Goal: Navigation & Orientation: Find specific page/section

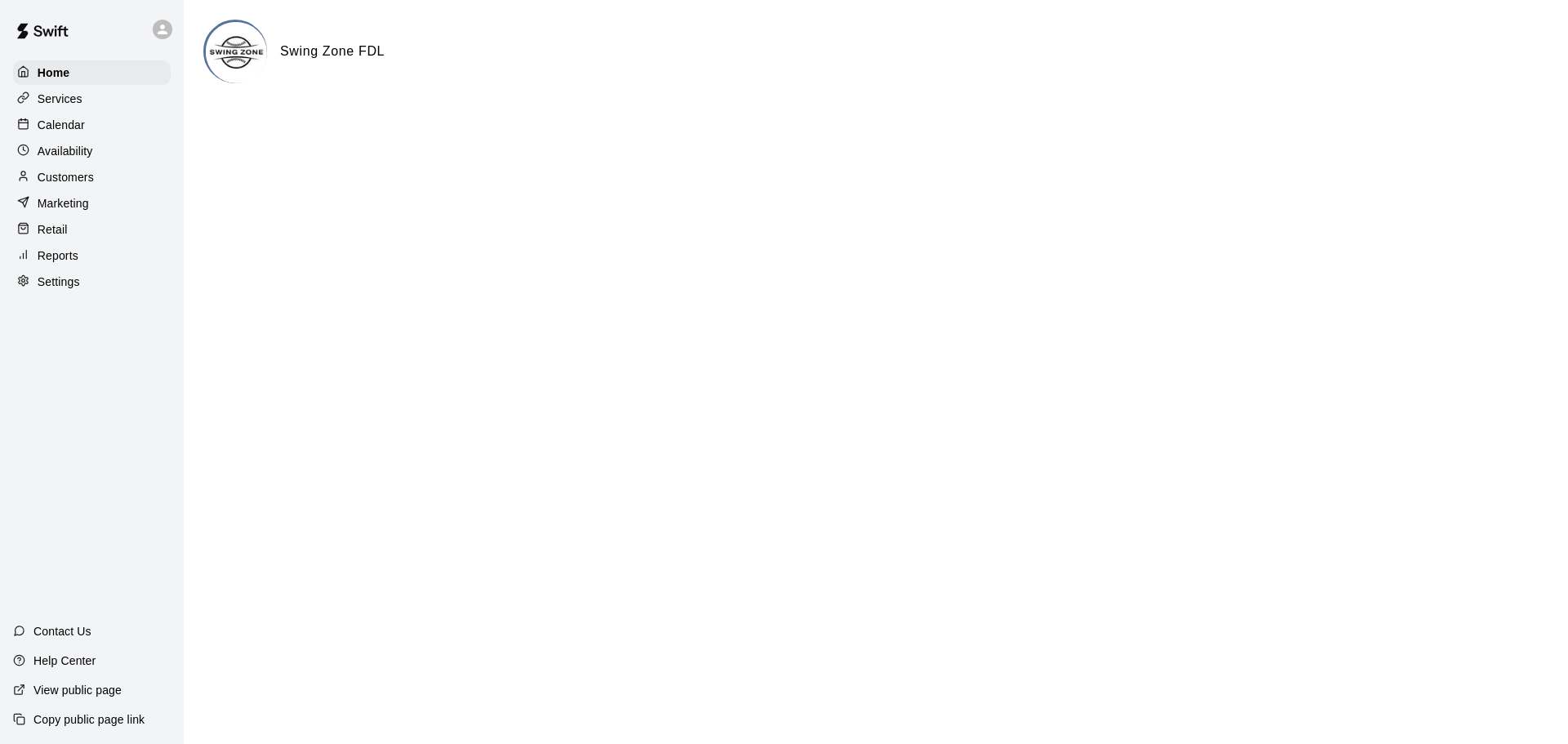
click at [60, 97] on p "Services" at bounding box center [60, 98] width 45 height 16
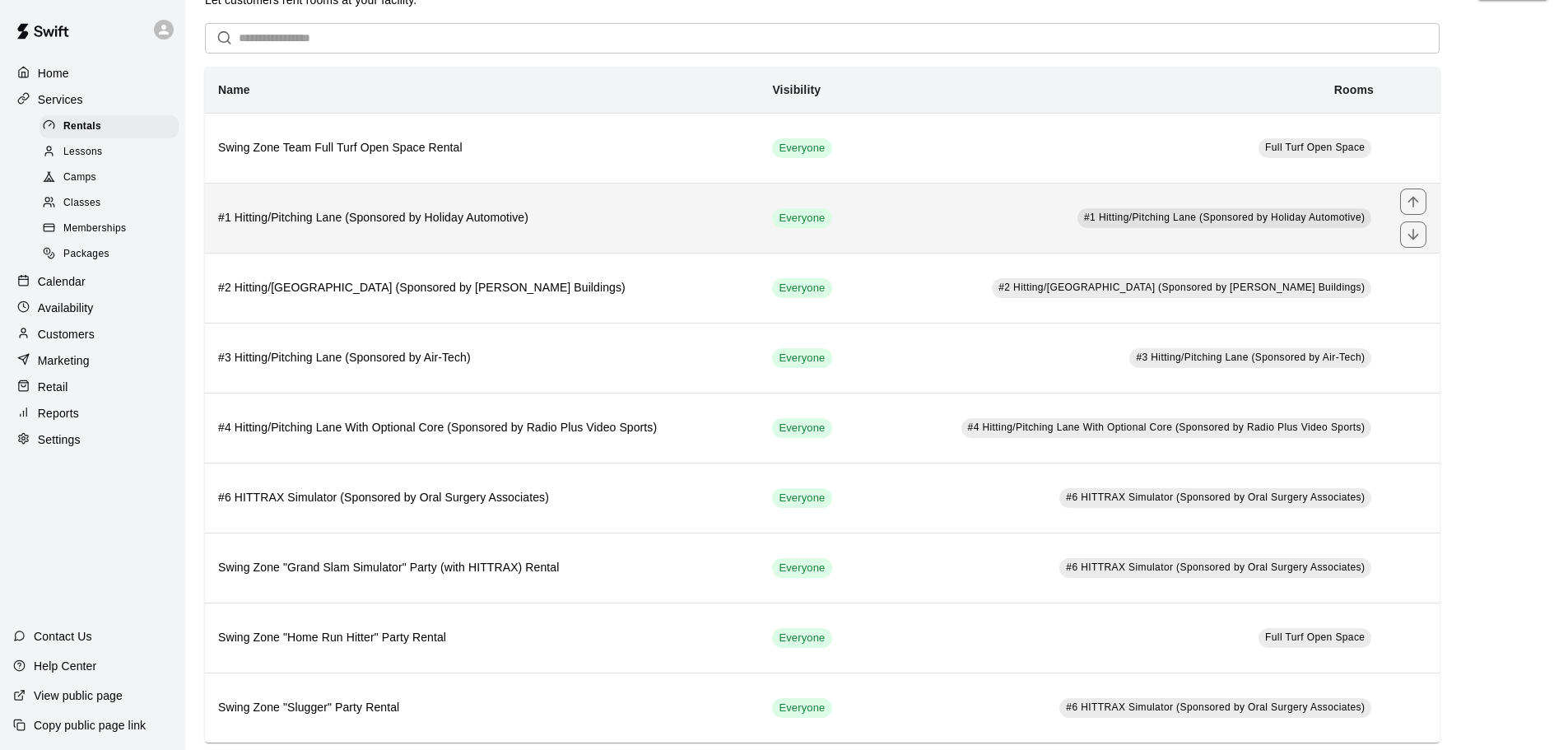
scroll to position [79, 0]
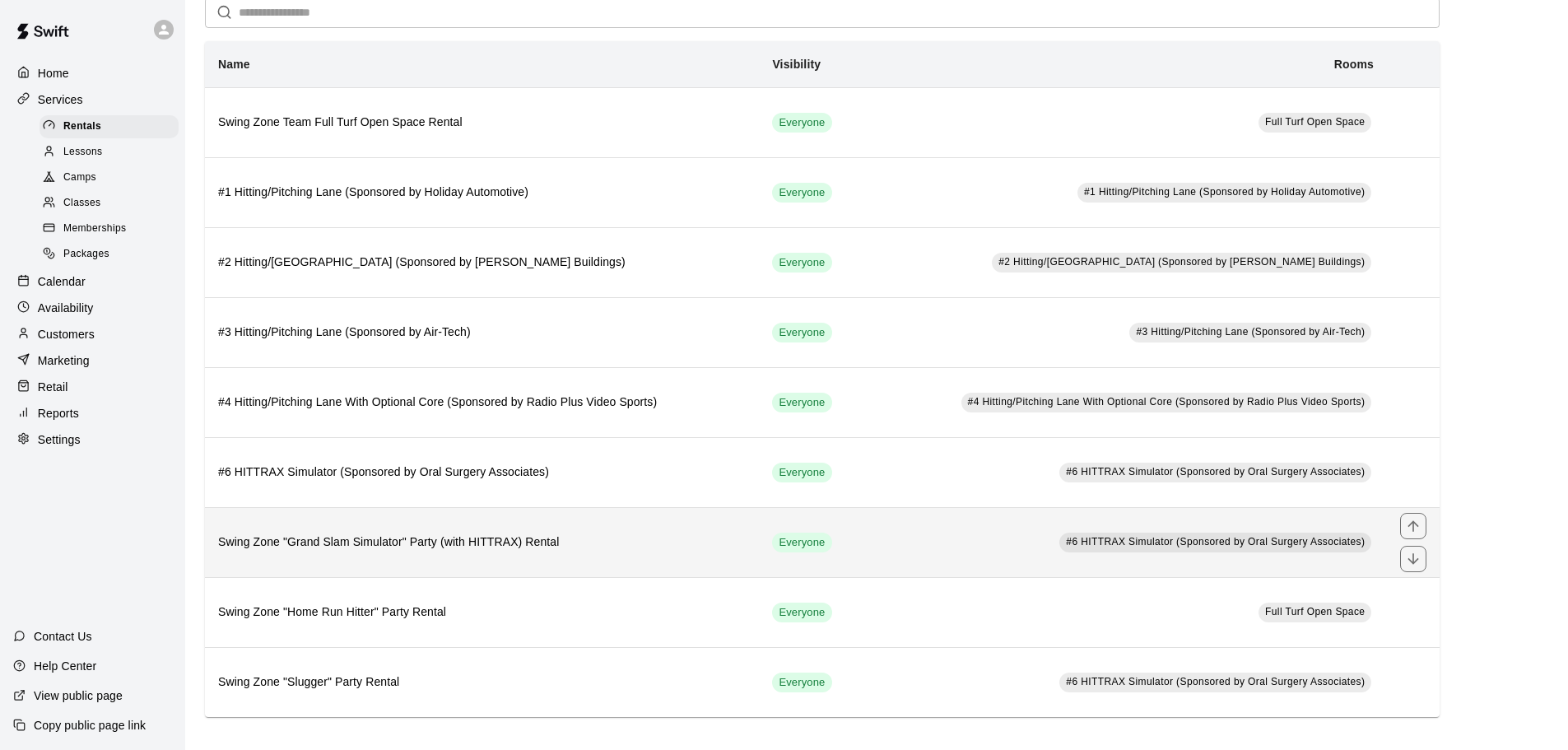
click at [452, 543] on h6 "Swing Zone "Grand Slam Simulator" Party (with HITTRAX) Rental" at bounding box center [481, 542] width 527 height 18
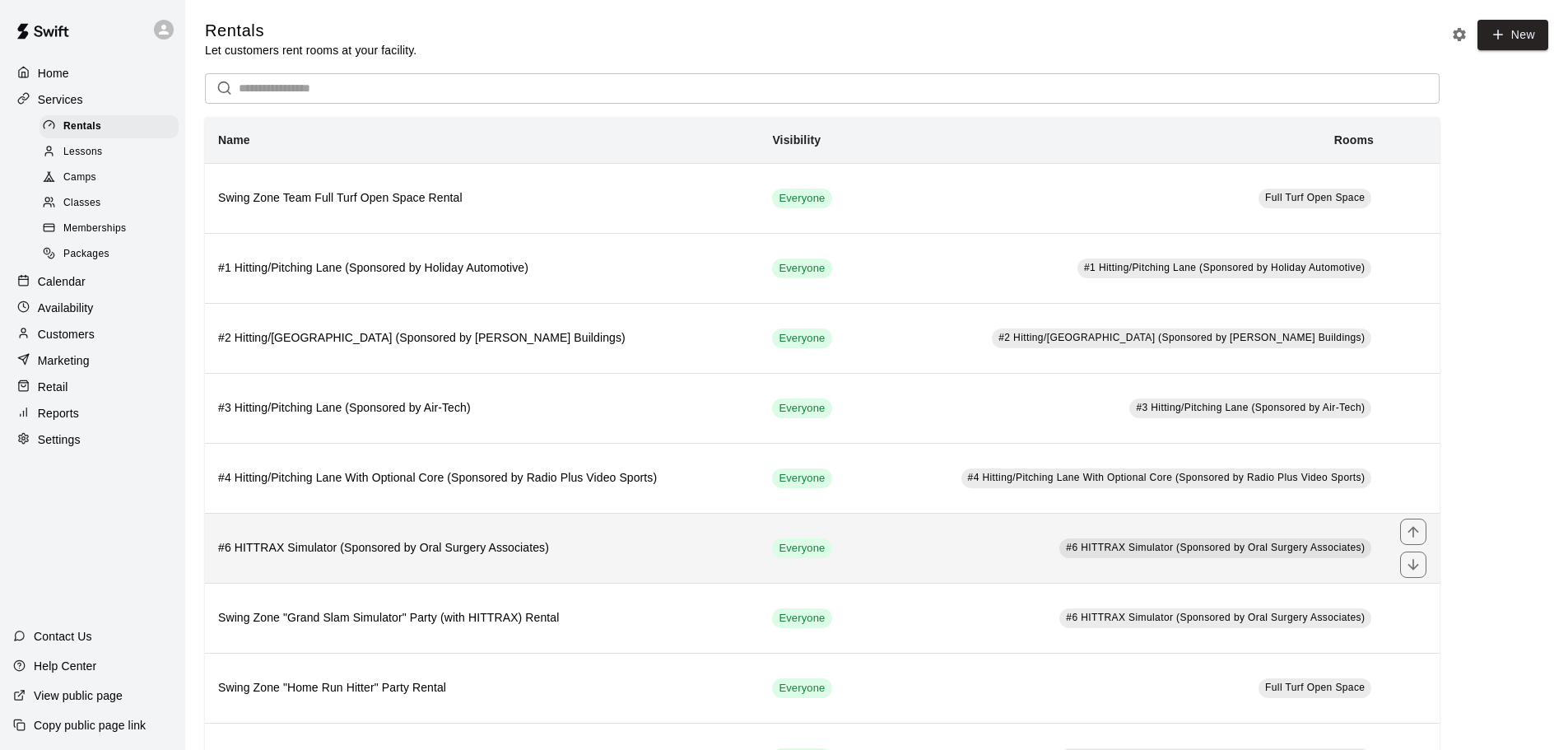
click at [399, 544] on h6 "#6 HITTRAX Simulator (Sponsored by Oral Surgery Associates)" at bounding box center [481, 547] width 527 height 18
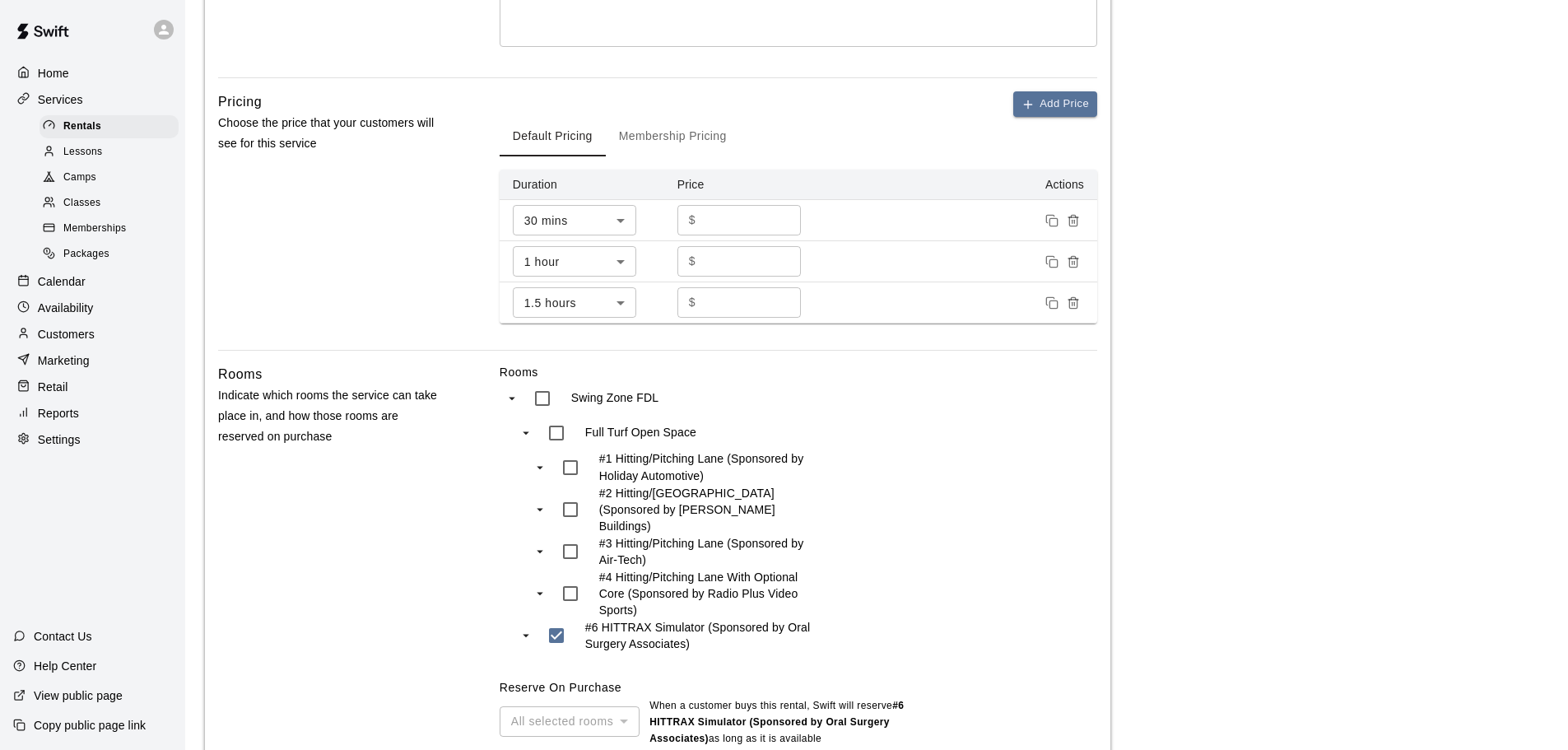
scroll to position [493, 0]
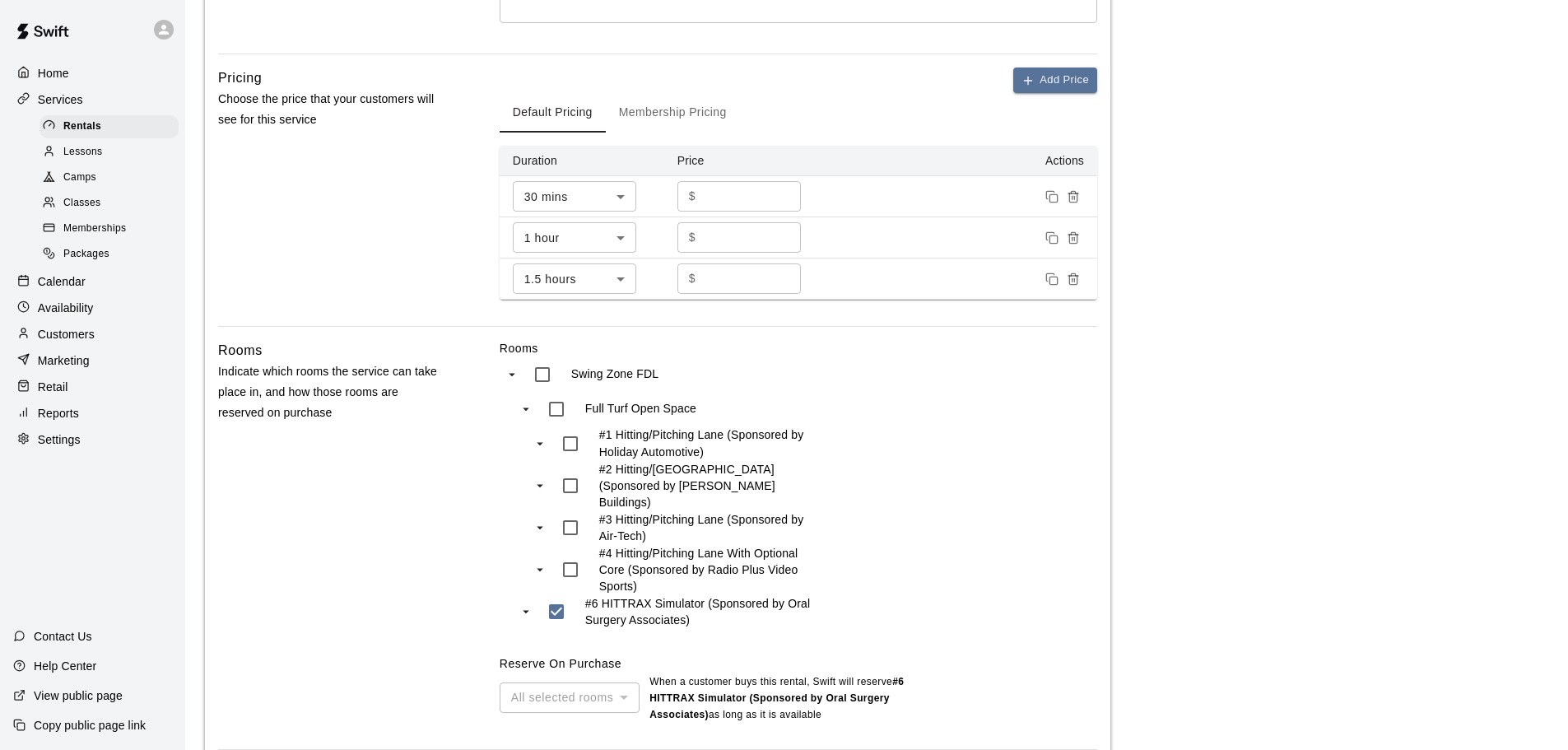
click at [623, 682] on div "All selected rooms" at bounding box center [570, 697] width 140 height 30
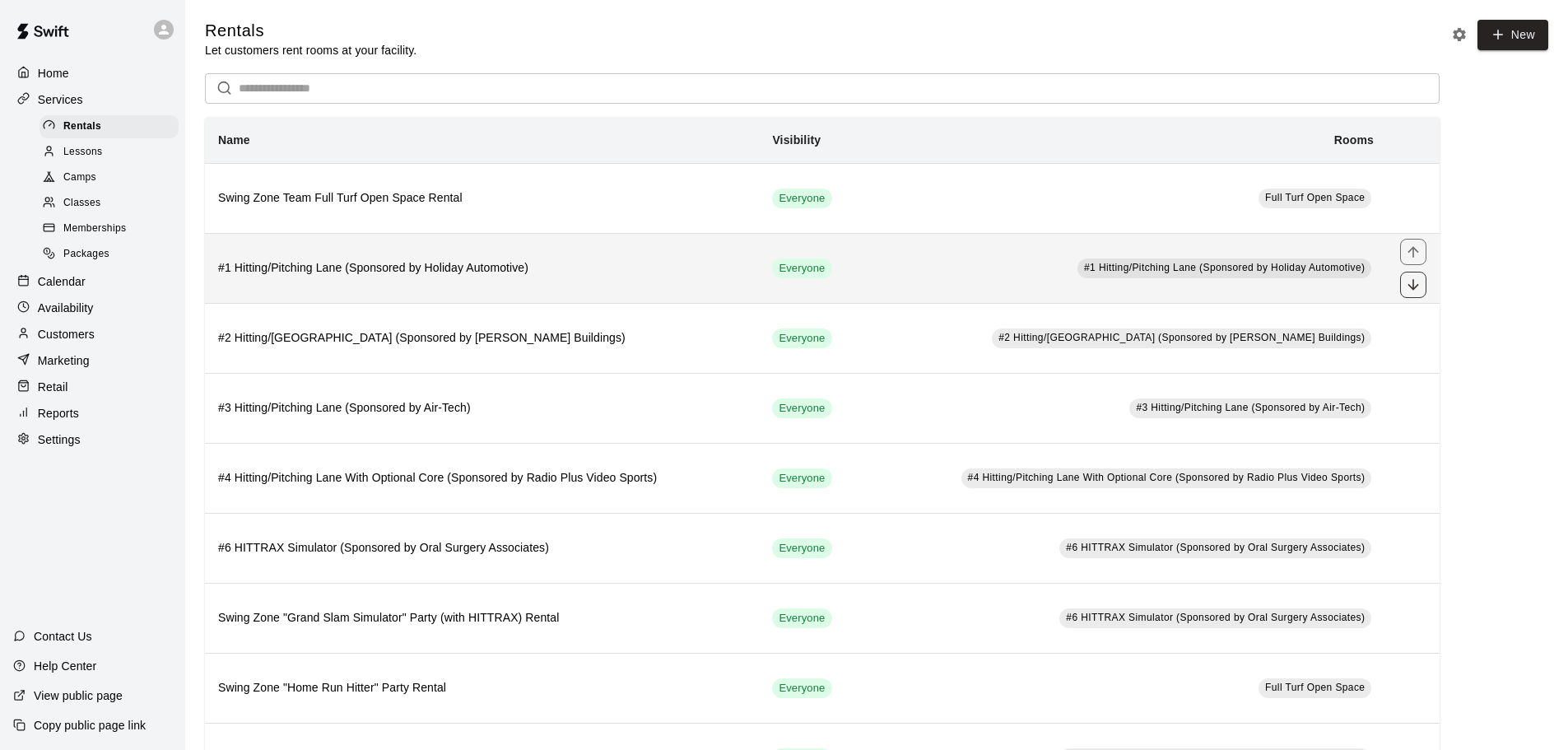
click at [1415, 287] on icon "move item down" at bounding box center [1412, 284] width 16 height 16
click at [1412, 255] on icon "move item up" at bounding box center [1412, 251] width 16 height 16
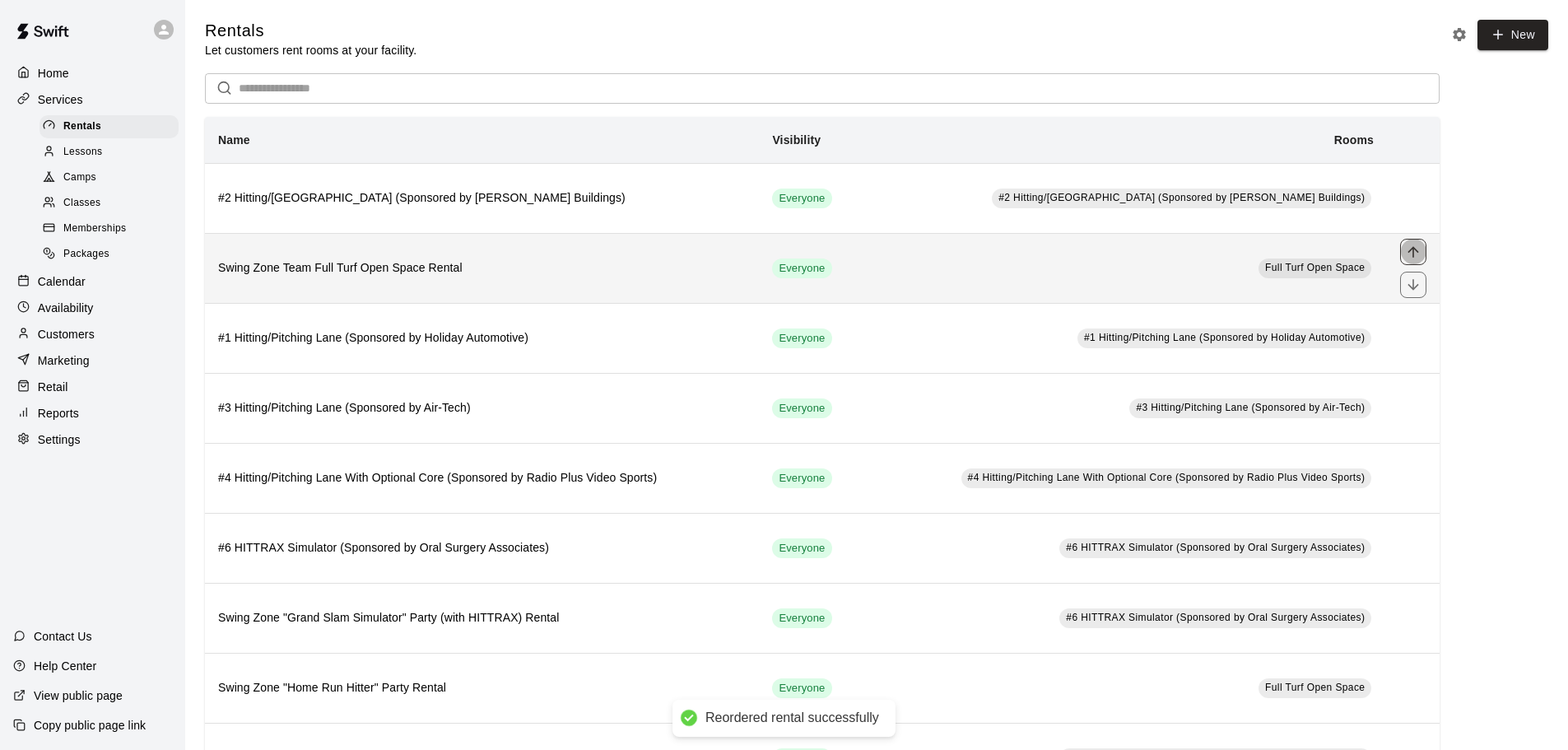
click at [1412, 252] on icon "move item up" at bounding box center [1412, 251] width 16 height 16
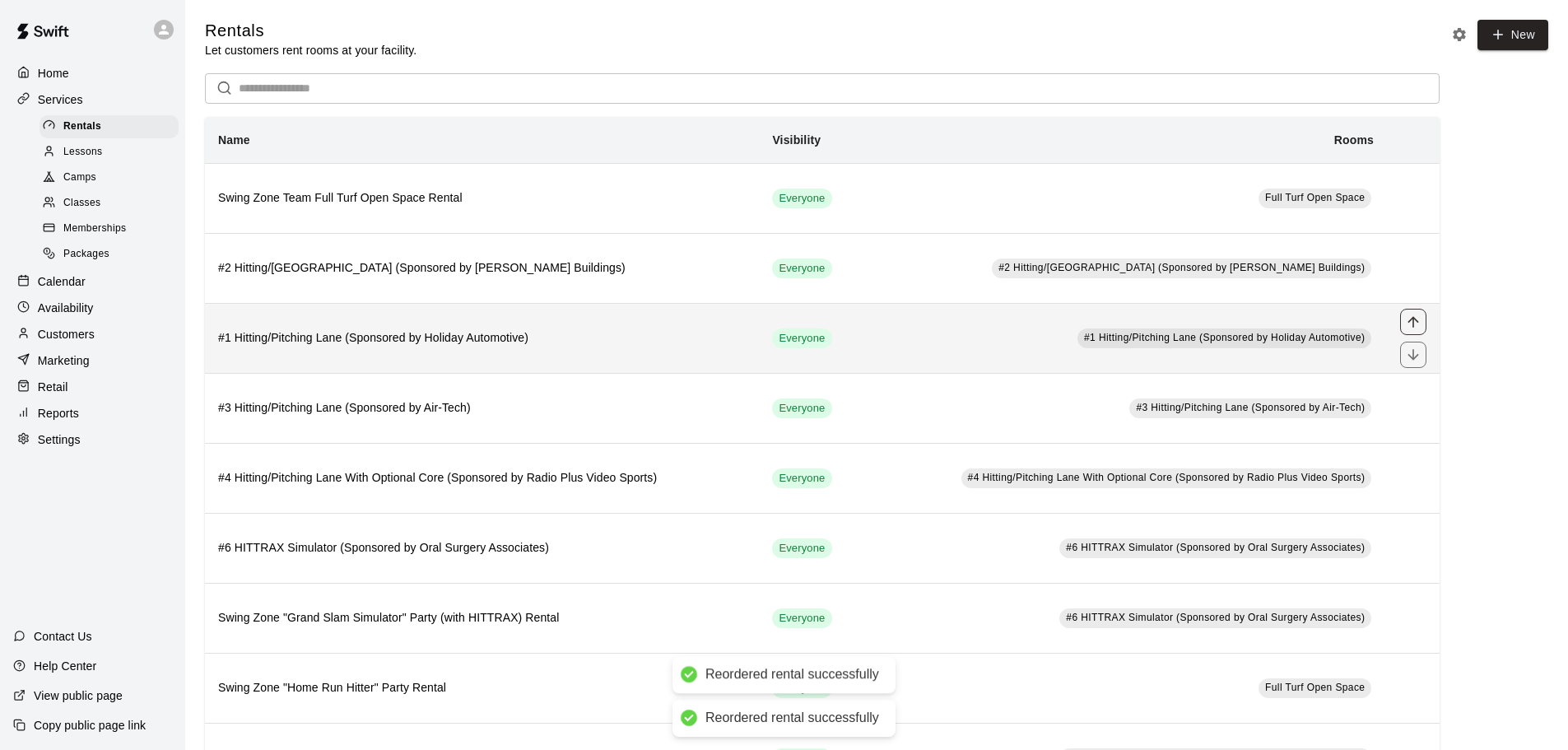
click at [1411, 319] on icon "move item up" at bounding box center [1412, 321] width 16 height 16
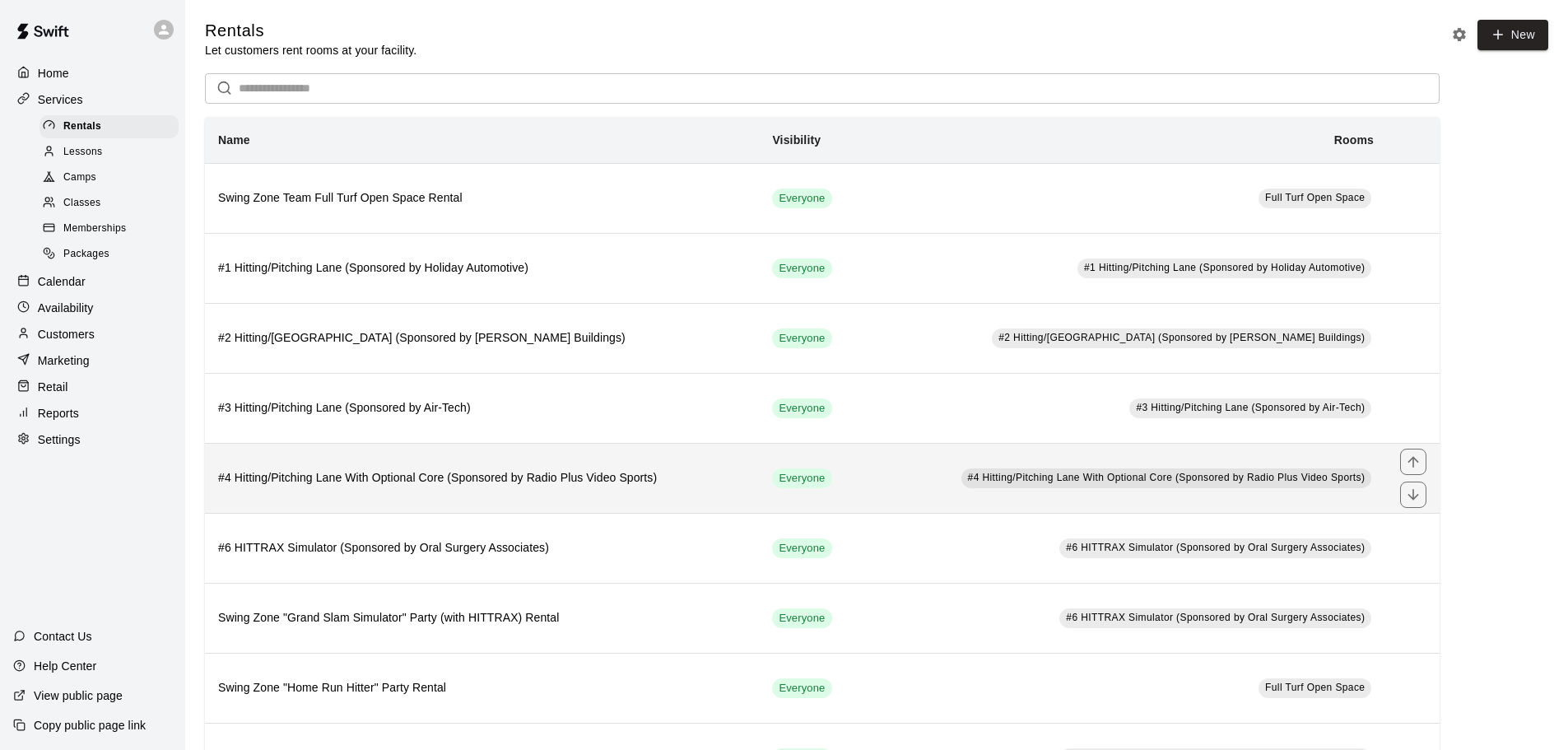
click at [324, 478] on h6 "#4 Hitting/Pitching Lane With Optional Core (Sponsored by Radio Plus Video Spor…" at bounding box center [481, 477] width 527 height 18
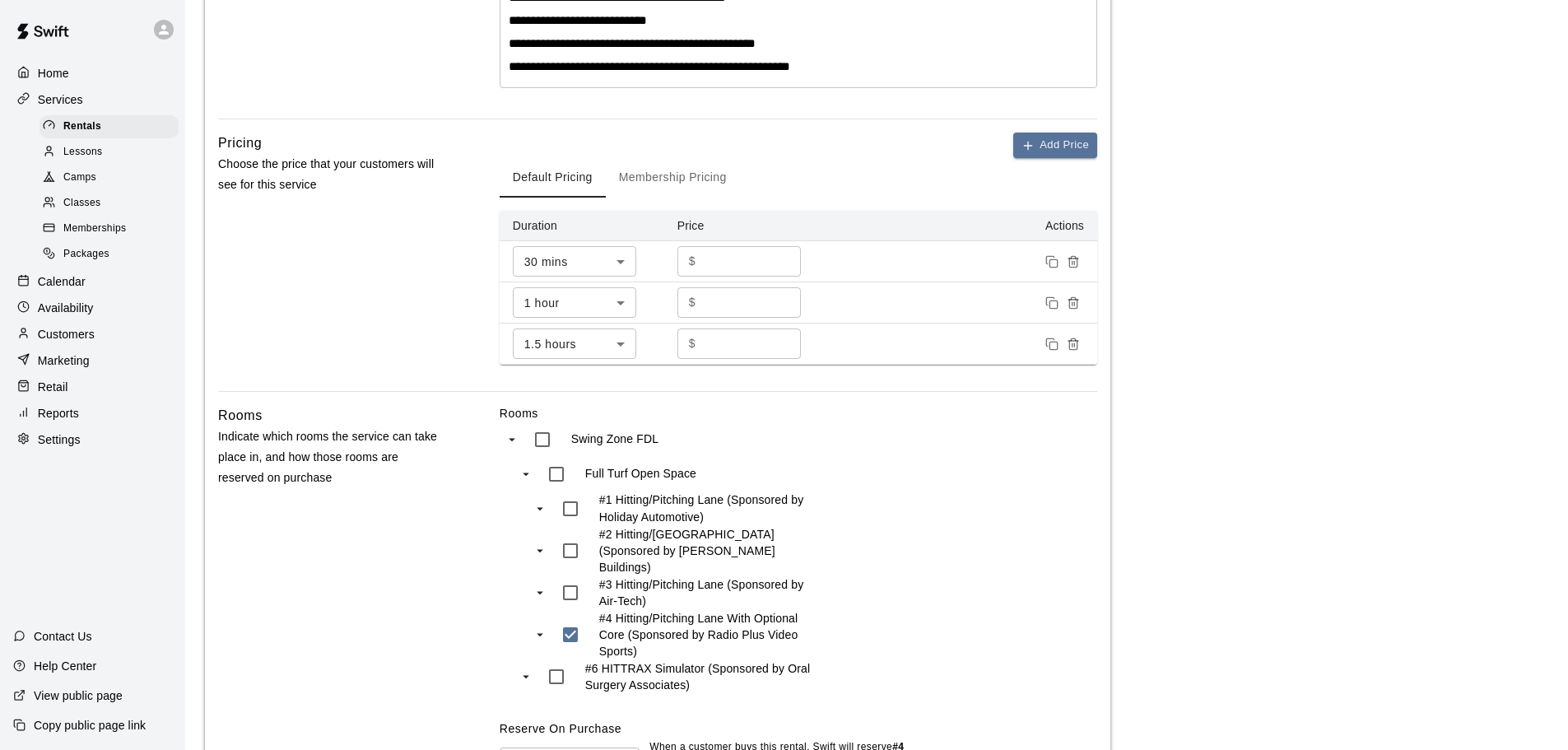
scroll to position [660, 0]
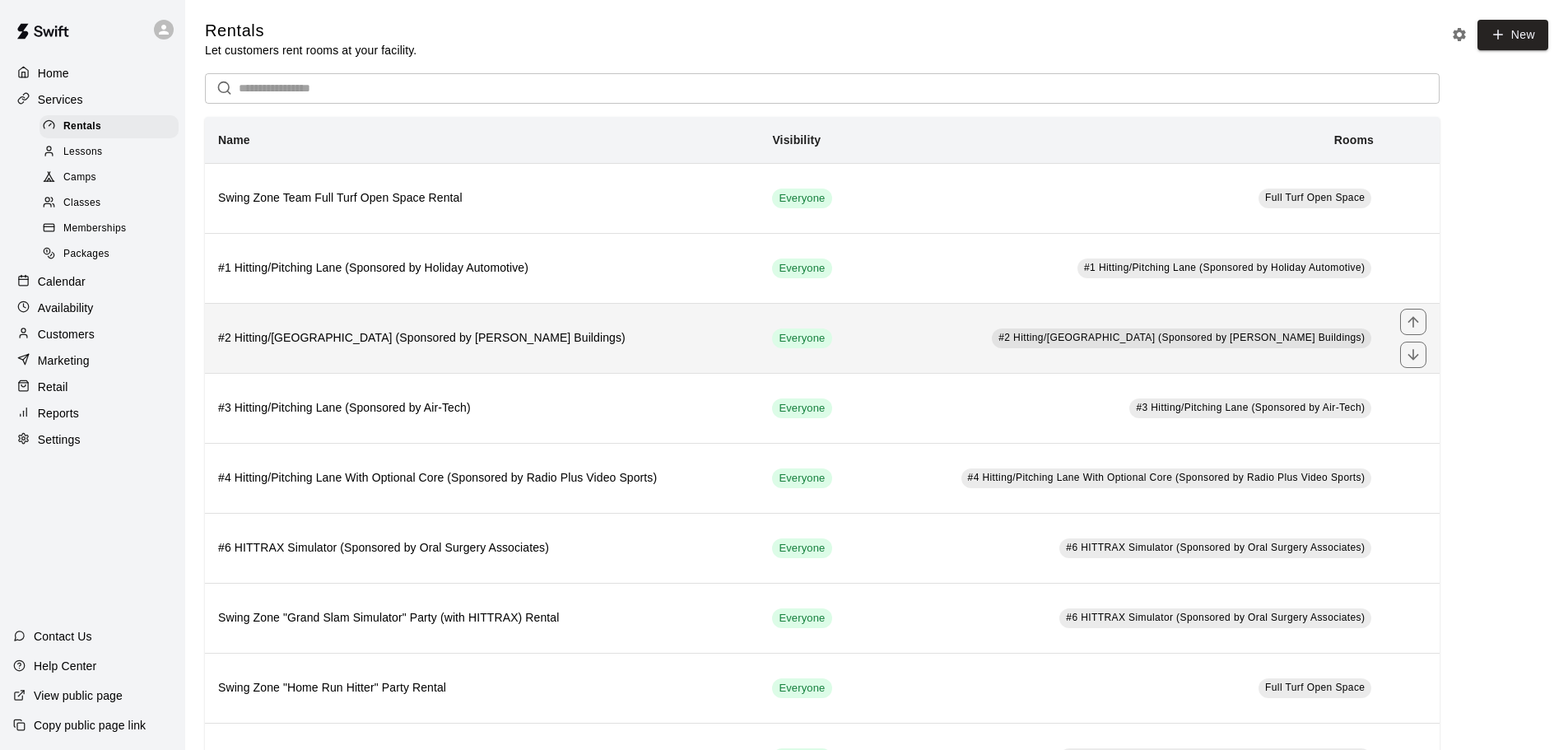
click at [423, 338] on h6 "#2 Hitting/[GEOGRAPHIC_DATA] (Sponsored by [PERSON_NAME] Buildings)" at bounding box center [481, 338] width 527 height 18
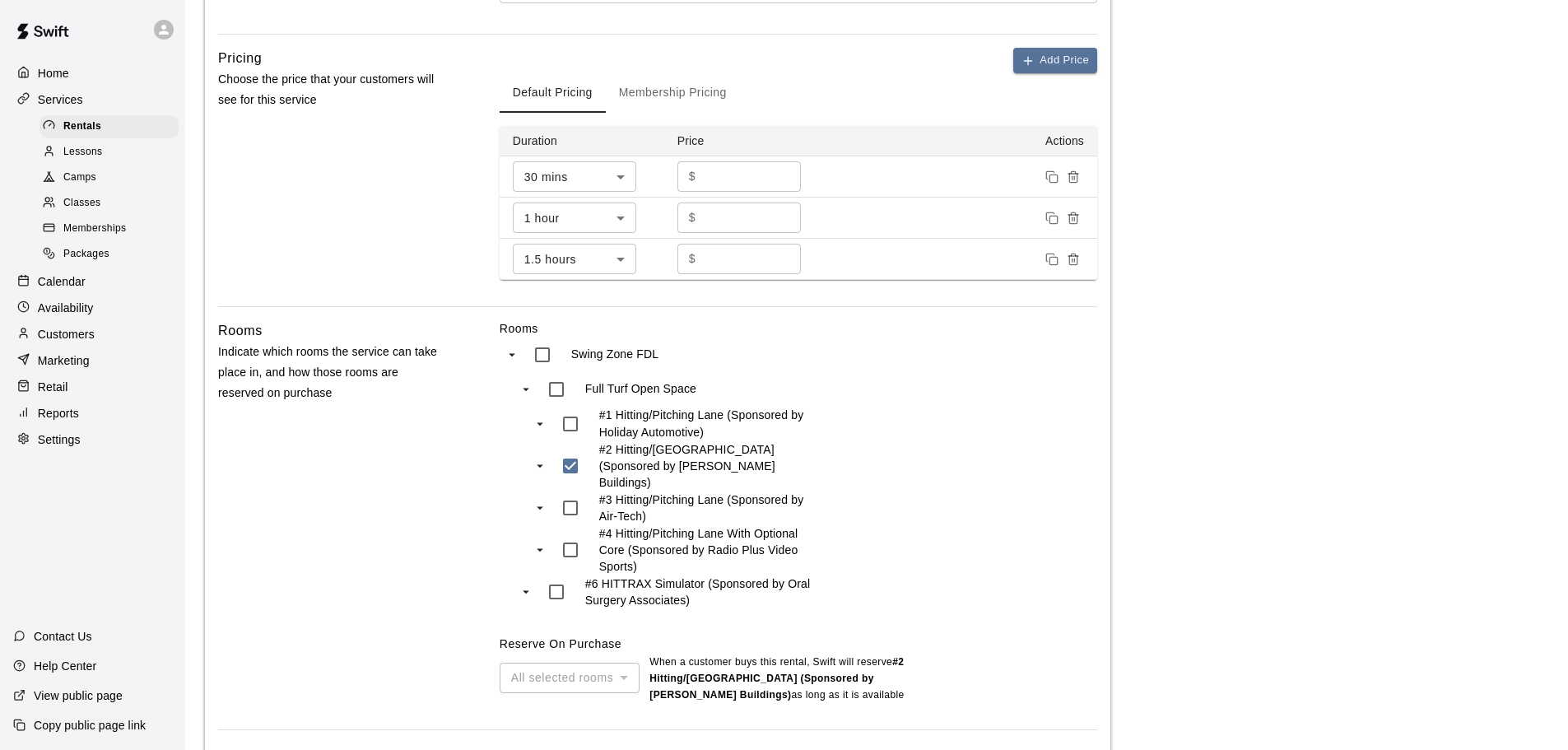
scroll to position [660, 0]
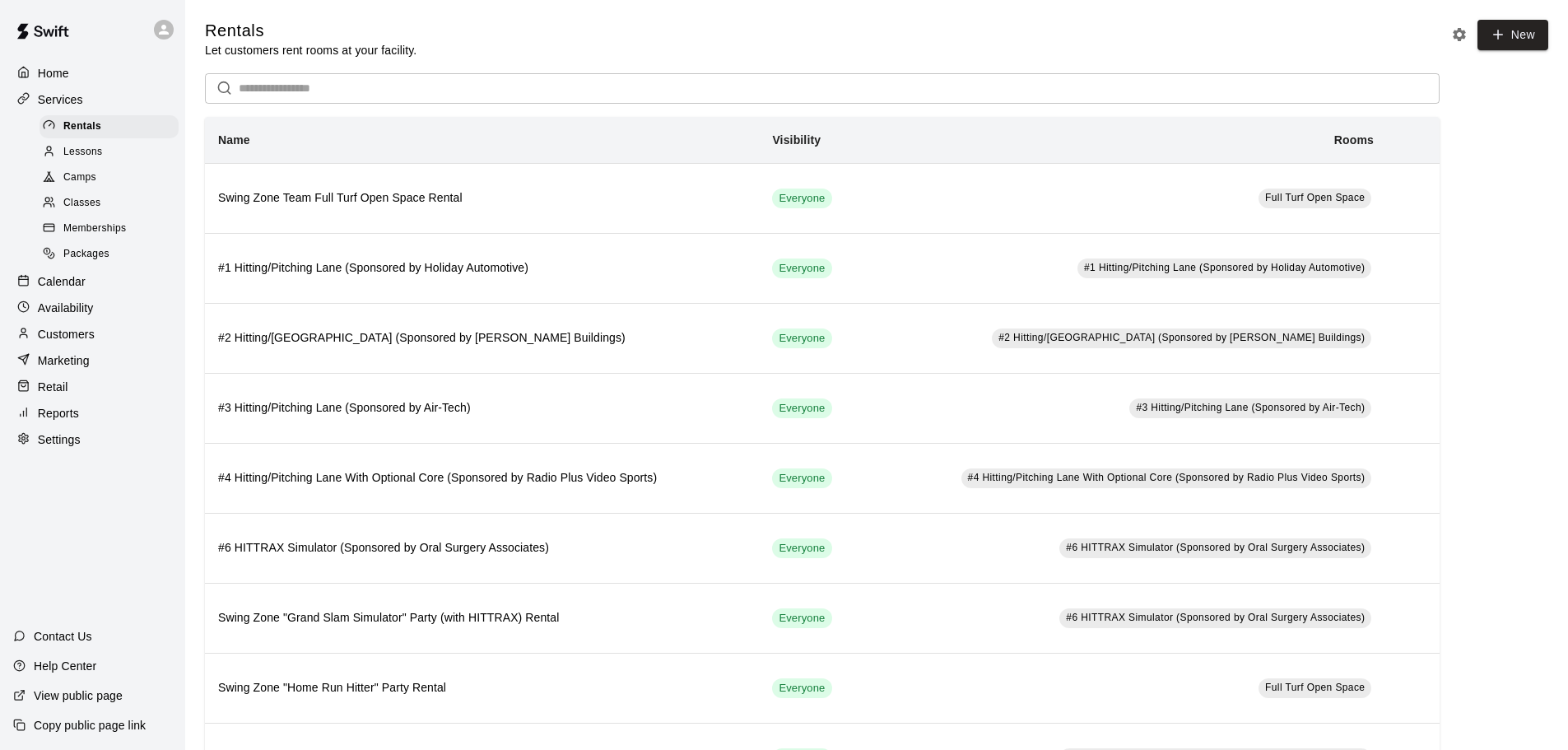
click at [91, 155] on span "Lessons" at bounding box center [83, 152] width 40 height 16
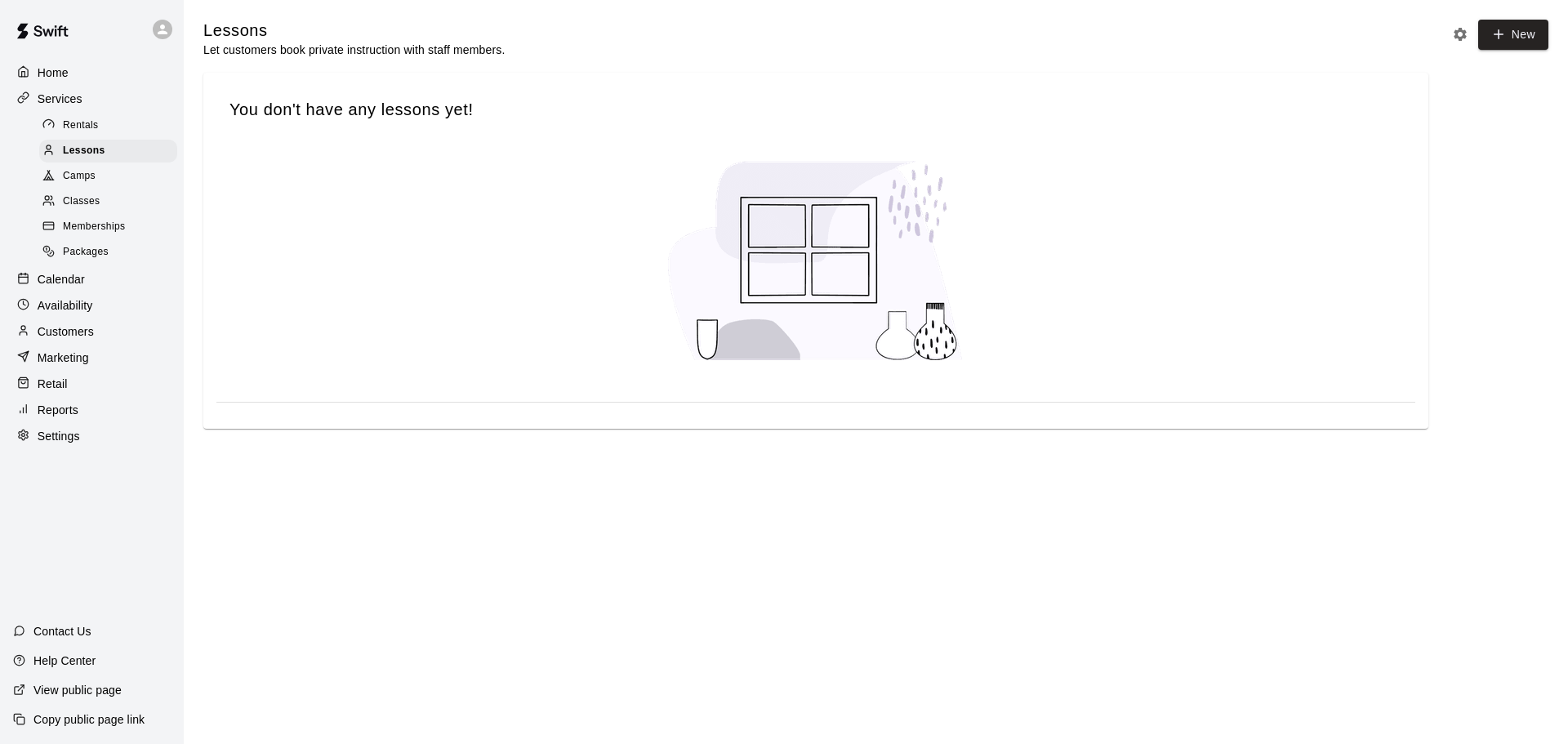
click at [85, 182] on span "Camps" at bounding box center [79, 176] width 33 height 16
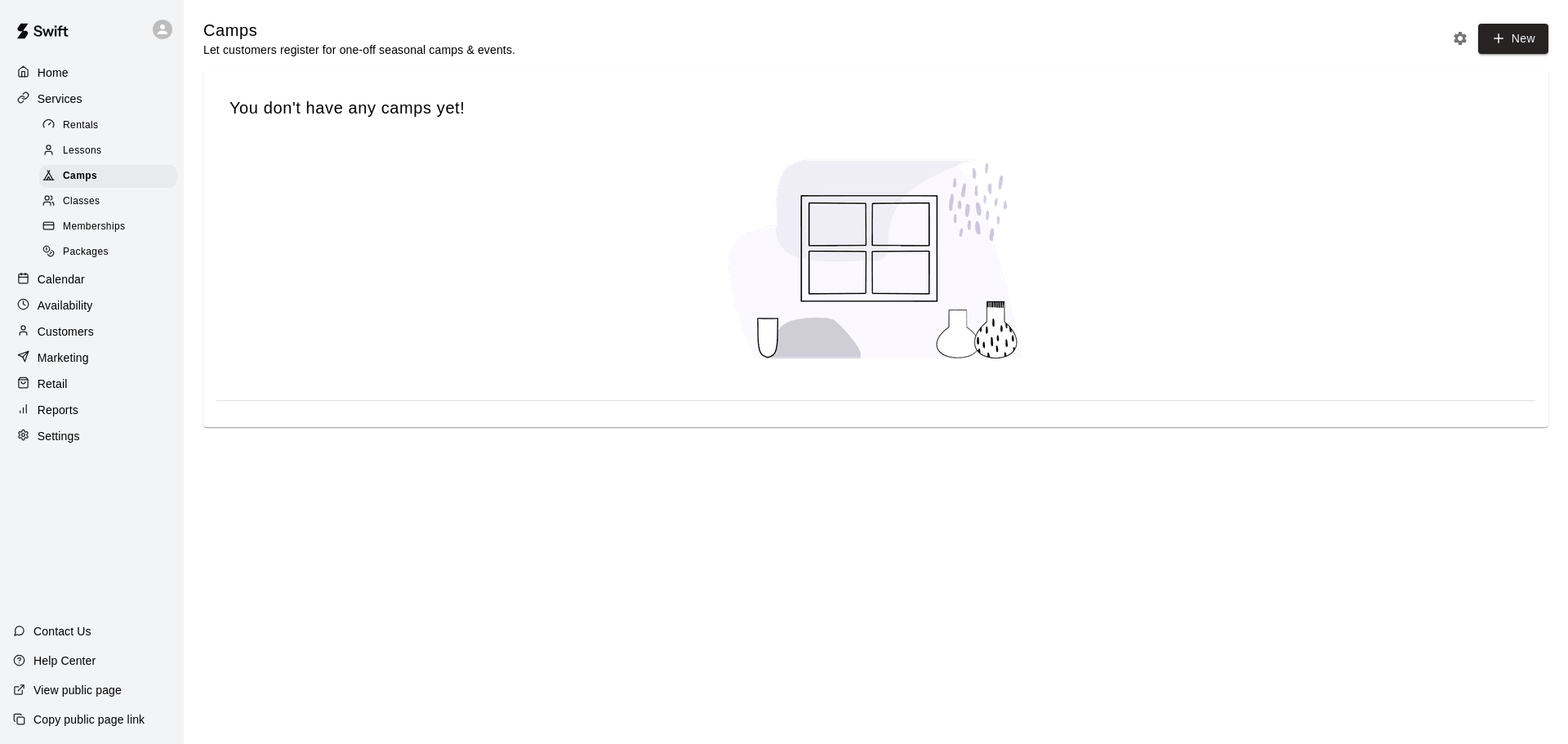
click at [84, 209] on span "Classes" at bounding box center [81, 201] width 37 height 16
click at [87, 235] on span "Memberships" at bounding box center [94, 226] width 62 height 16
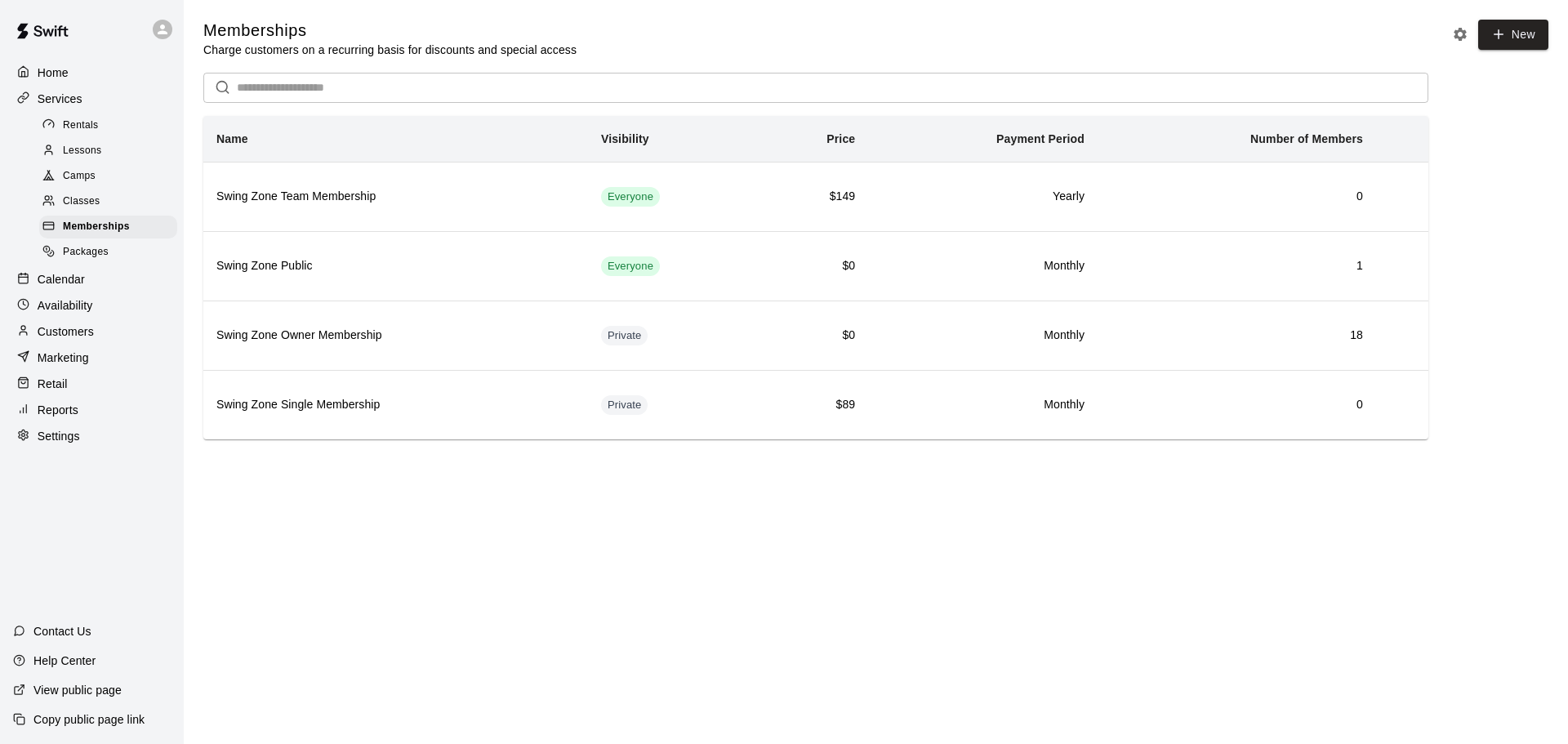
click at [84, 260] on span "Packages" at bounding box center [85, 252] width 46 height 16
